Goal: Register for event/course

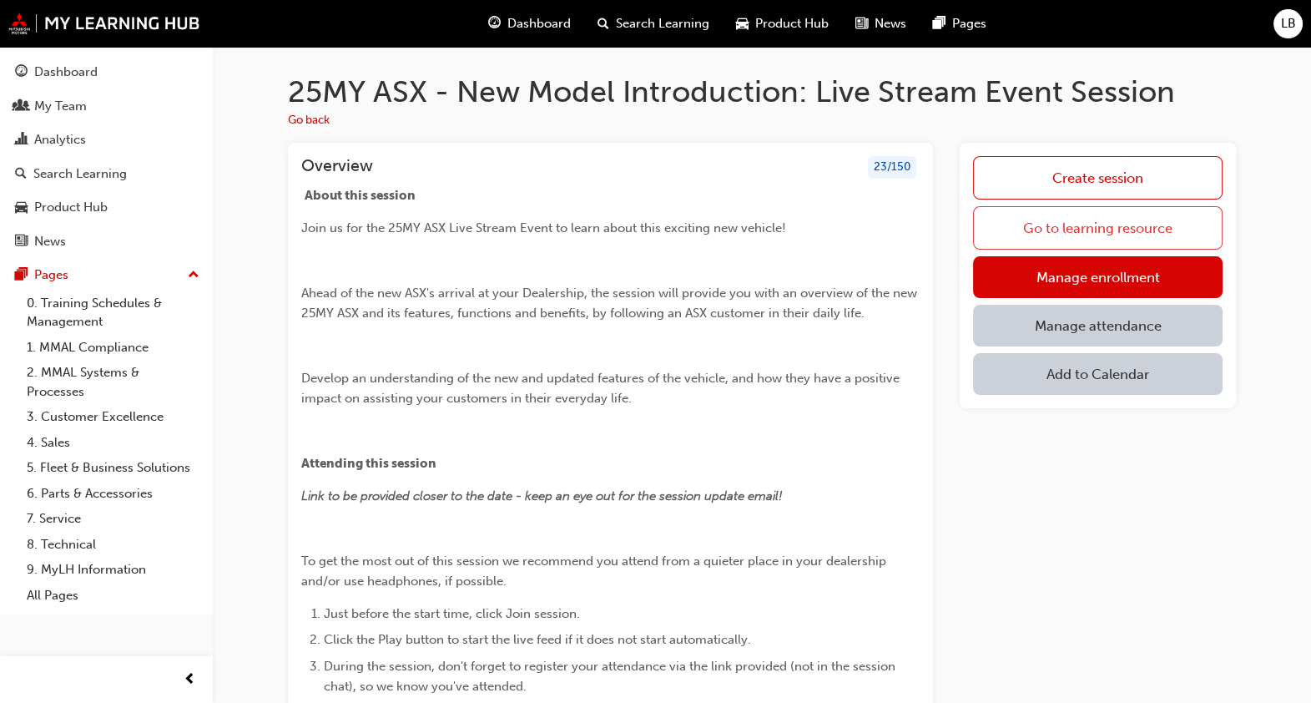
click at [1093, 222] on link "Go to learning resource" at bounding box center [1098, 227] width 250 height 43
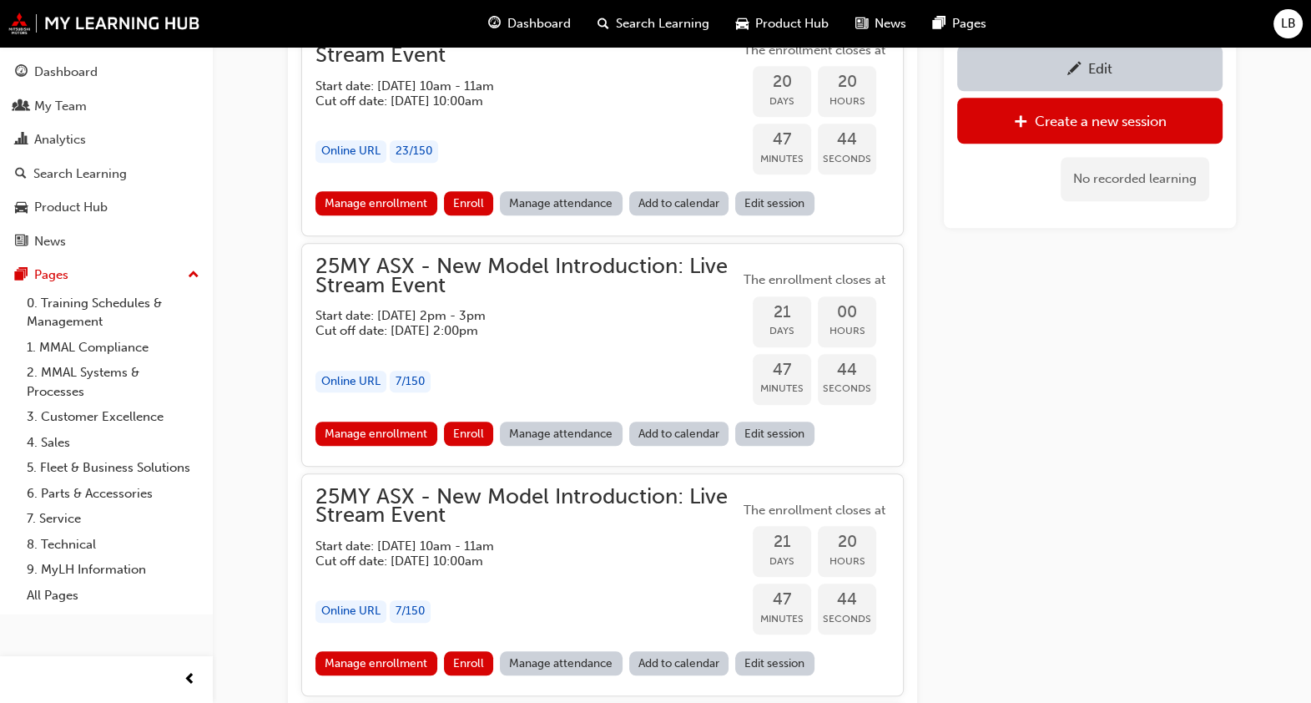
scroll to position [1689, 0]
click at [414, 107] on h5 "Cut off date: [DATE] 10:00am" at bounding box center [513, 101] width 397 height 15
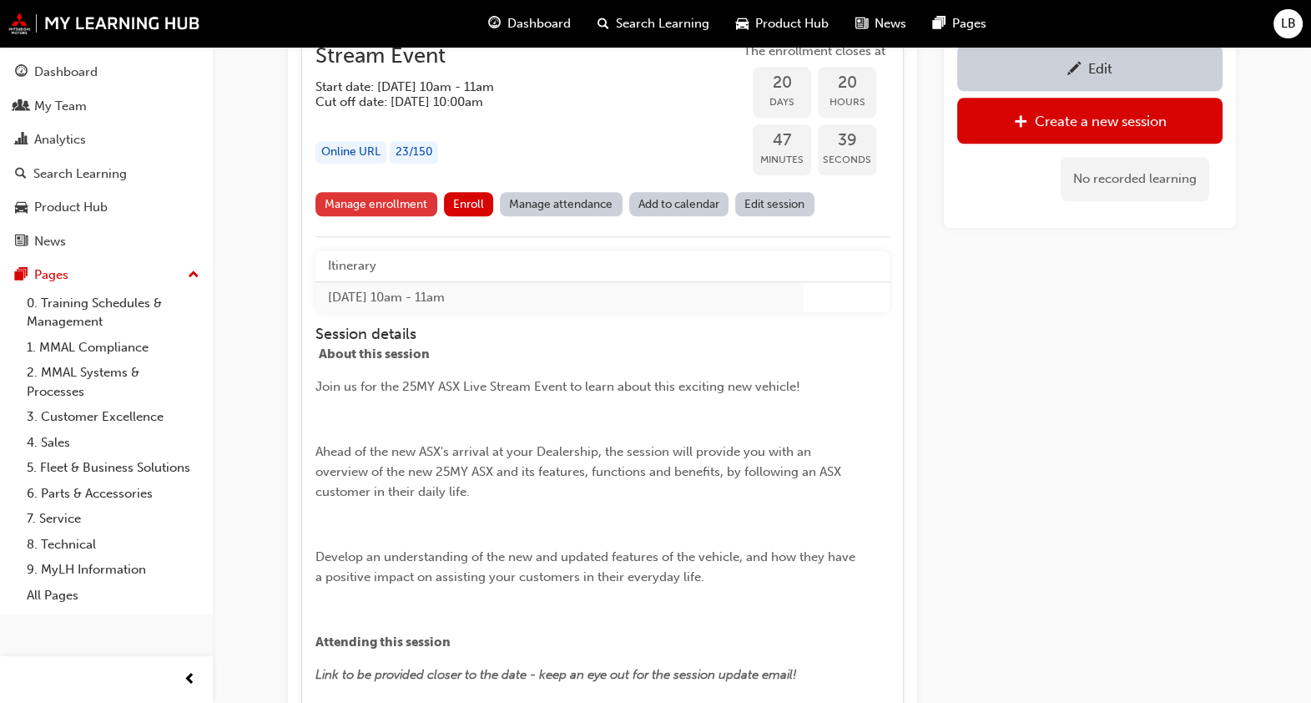
click at [408, 204] on link "Manage enrollment" at bounding box center [376, 204] width 122 height 24
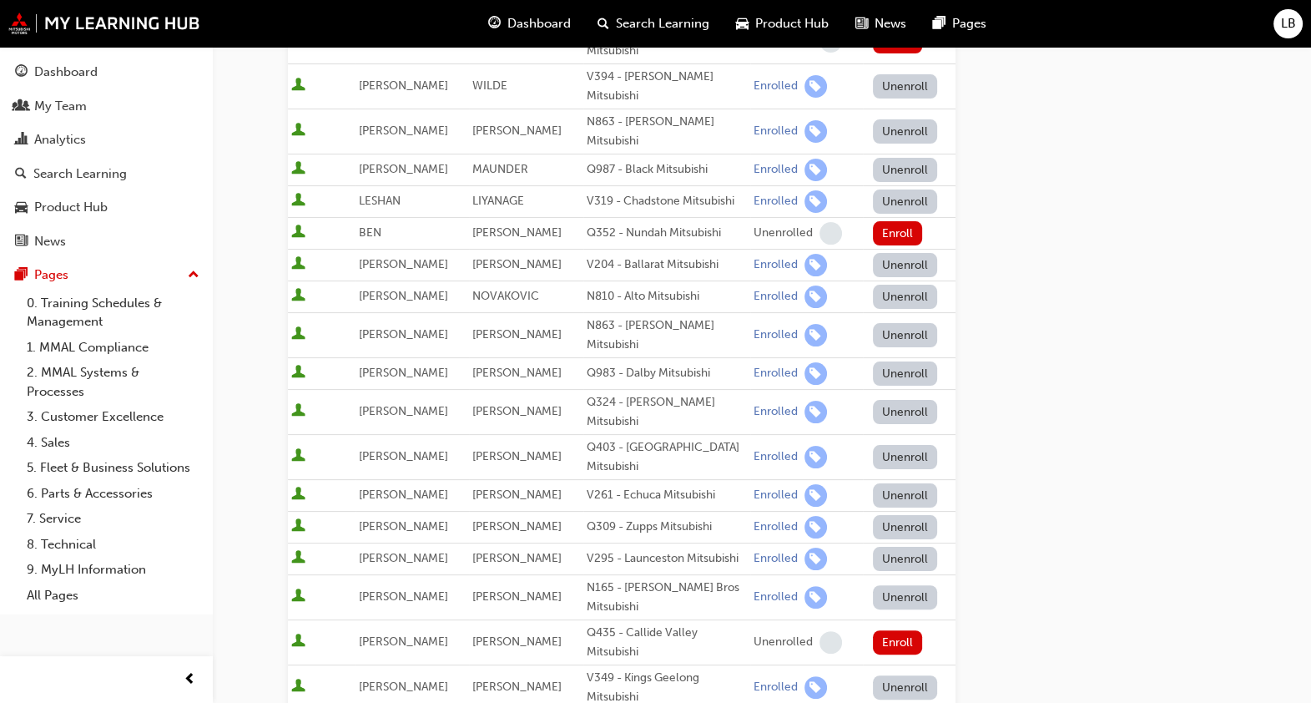
scroll to position [408, 0]
click at [1056, 497] on div "Go to session detail page Manage enrollment for 25MY ASX - New Model Introducti…" at bounding box center [762, 435] width 948 height 1592
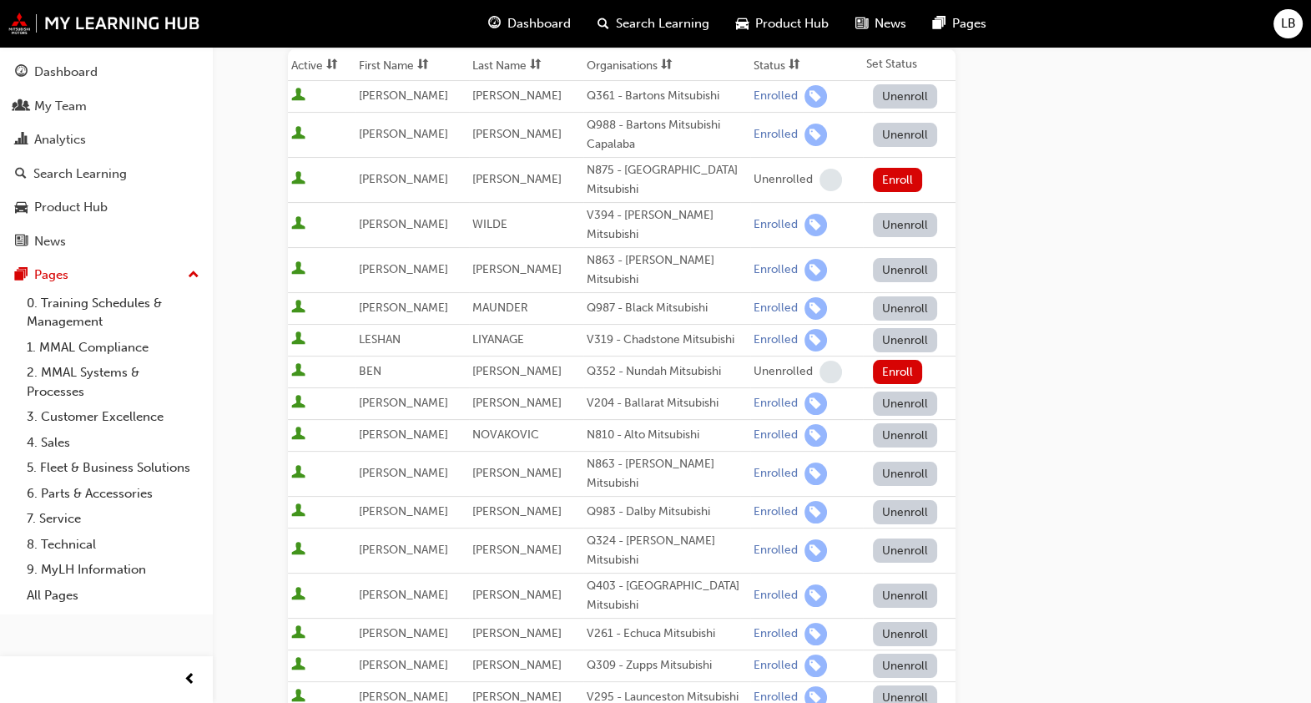
scroll to position [0, 0]
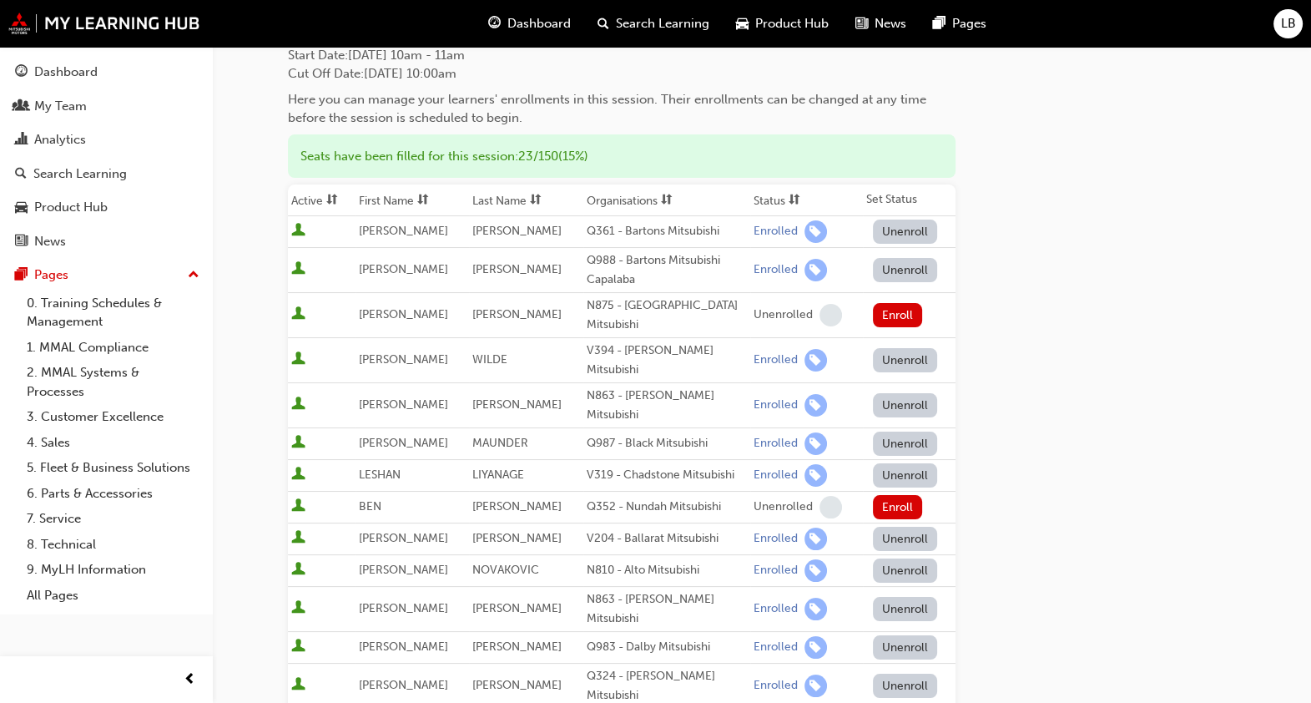
scroll to position [130, 0]
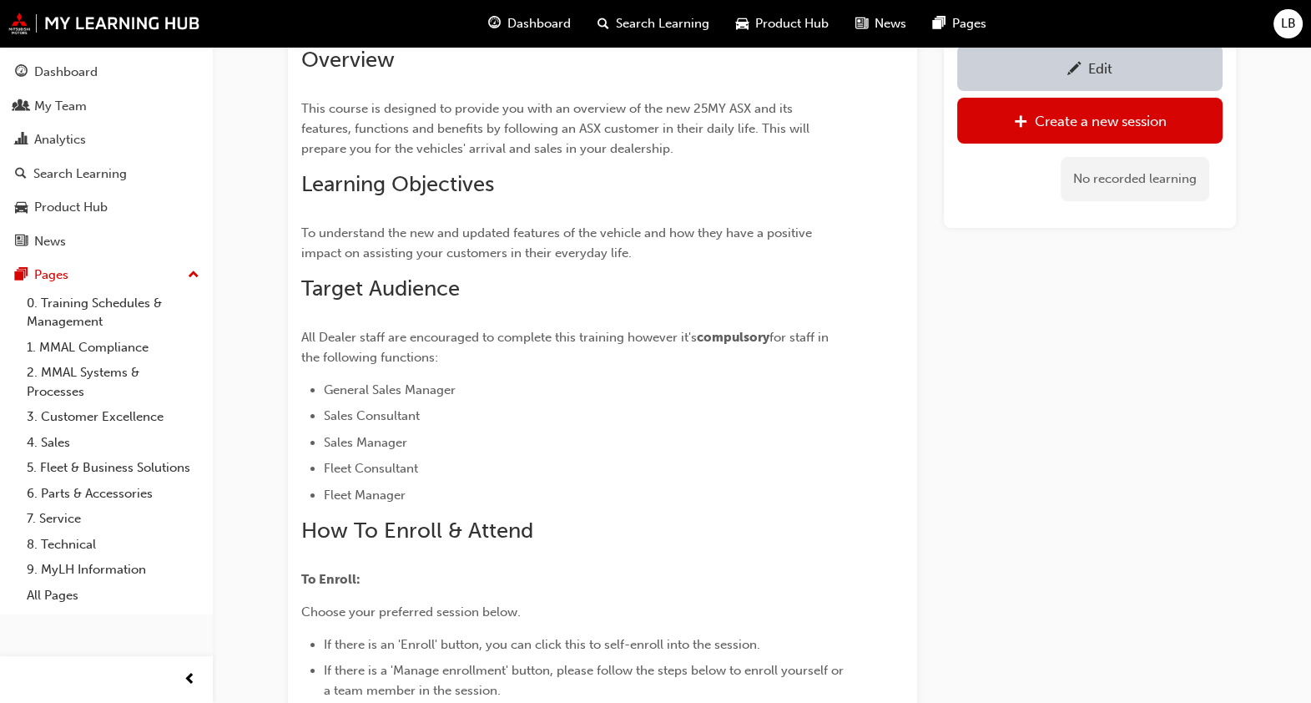
scroll to position [1689, 0]
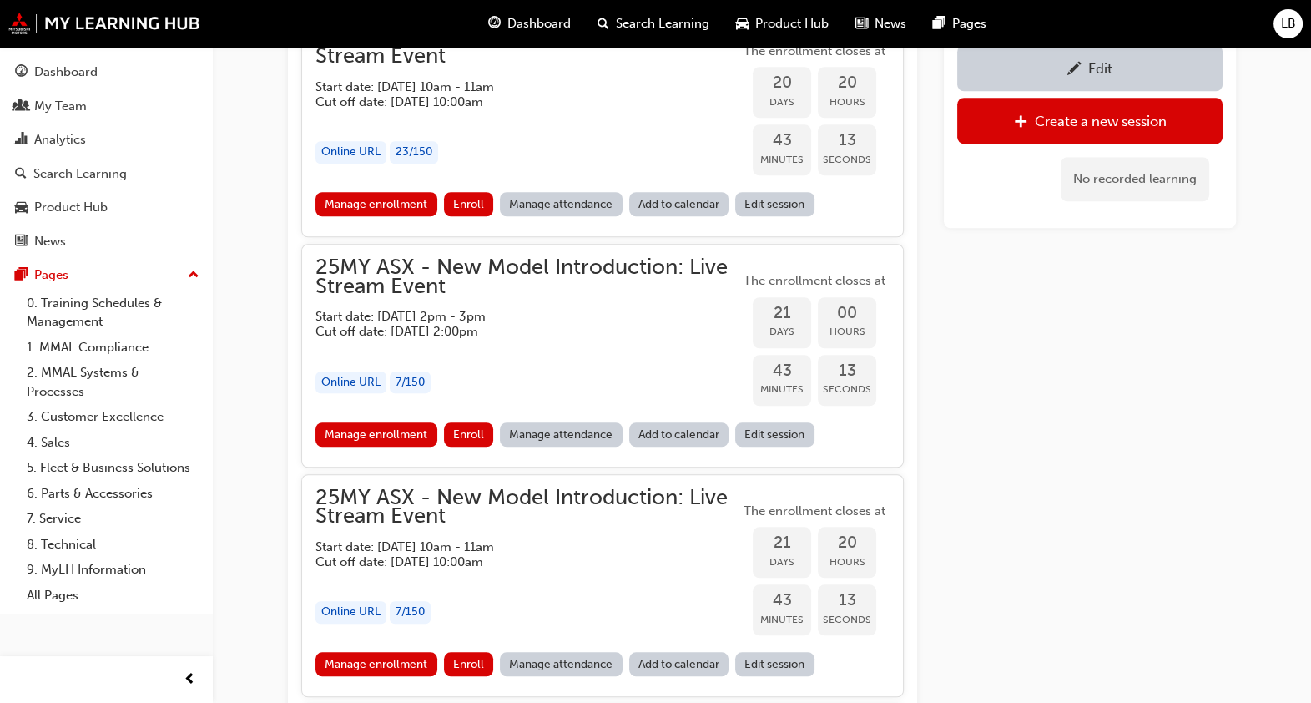
click at [505, 574] on div "button" at bounding box center [527, 578] width 424 height 19
click at [449, 539] on h5 "Start date: [DATE] 10am - 11am" at bounding box center [513, 546] width 397 height 15
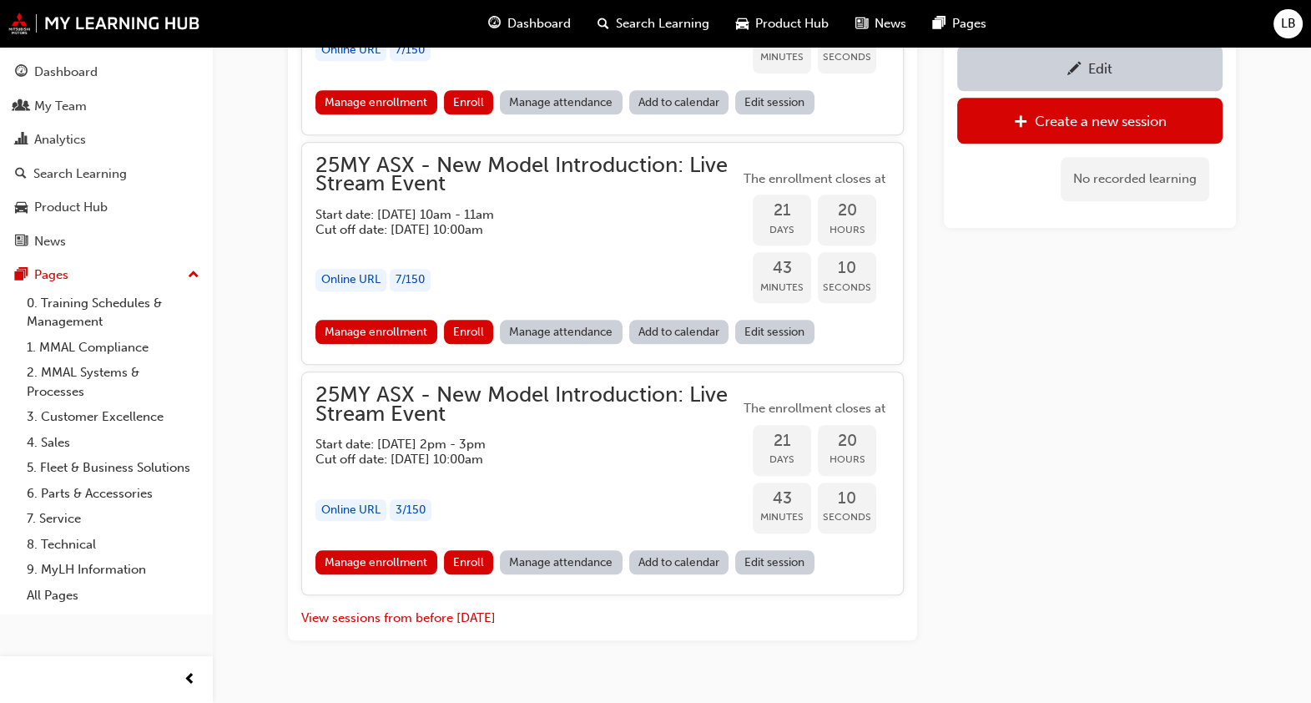
scroll to position [2023, 0]
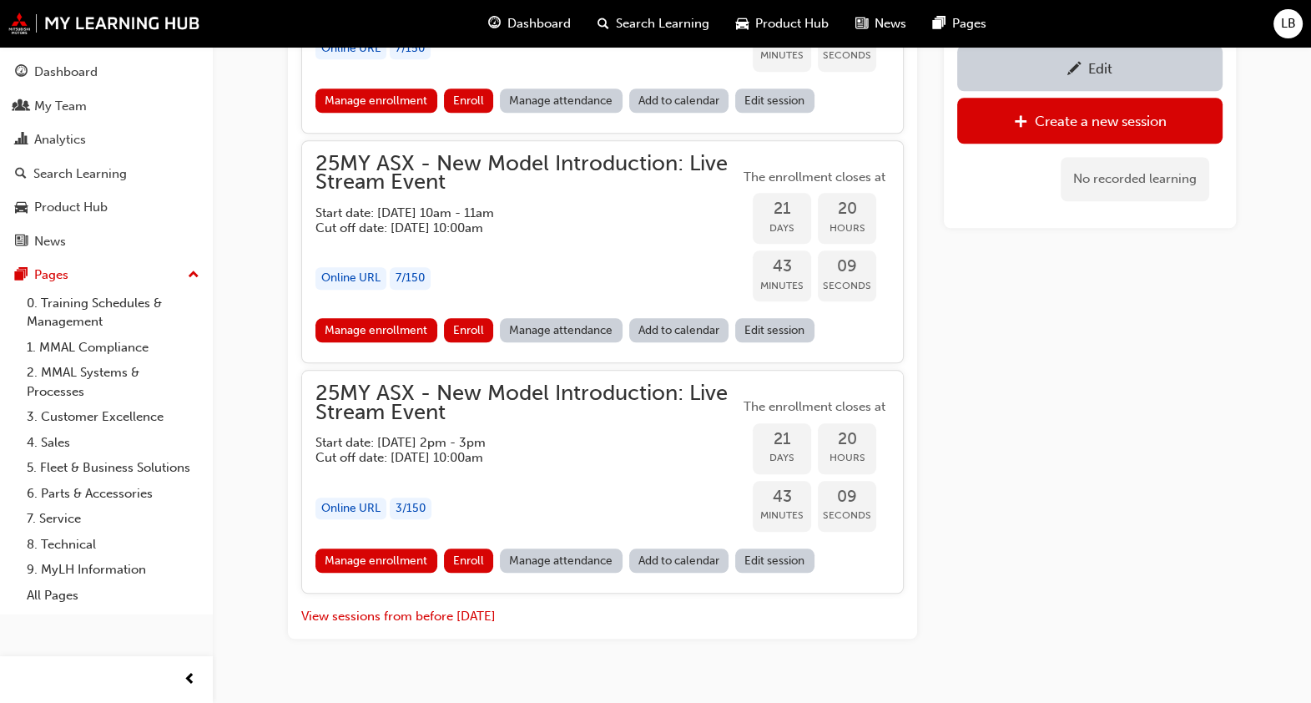
click at [471, 391] on span "25MY ASX - New Model Introduction: Live Stream Event" at bounding box center [527, 403] width 424 height 38
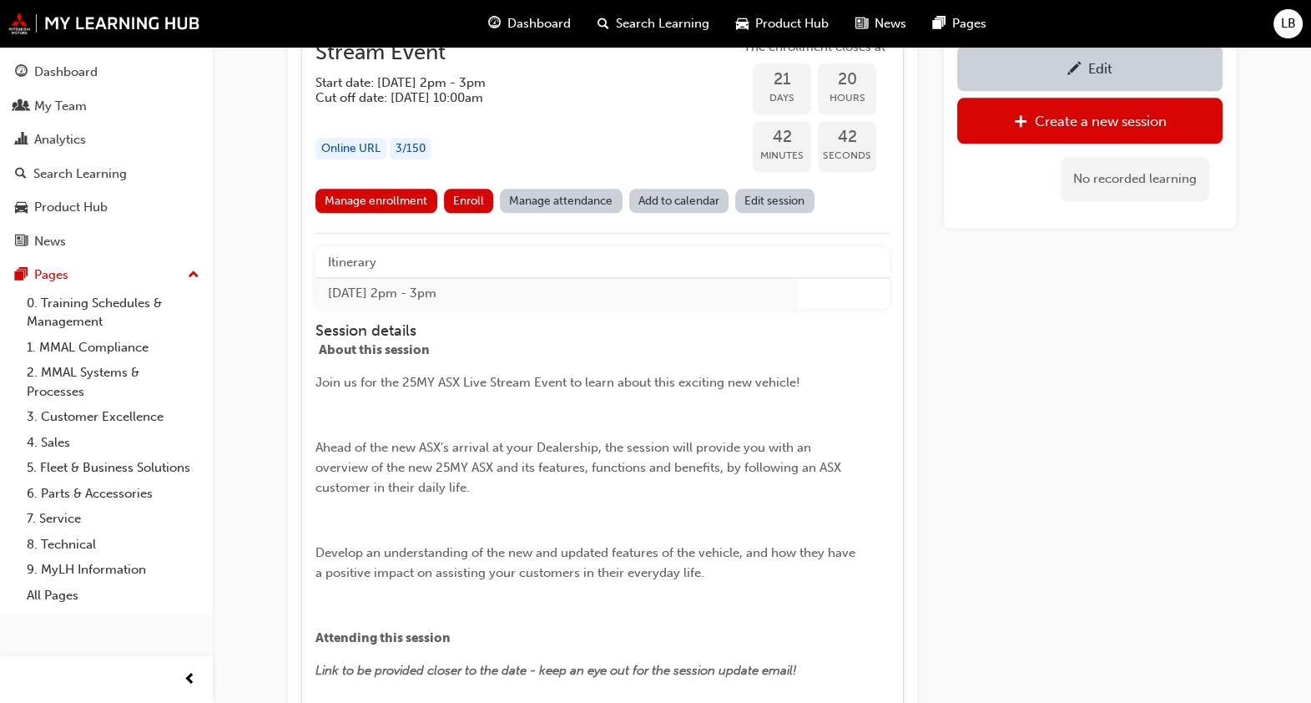
scroll to position [2382, 0]
